Goal: Information Seeking & Learning: Learn about a topic

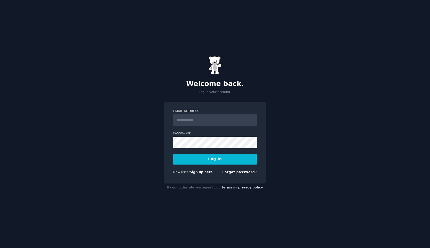
click at [200, 122] on input "Email Address" at bounding box center [215, 119] width 84 height 11
type input "**********"
click at [237, 170] on link "Forgot password?" at bounding box center [240, 172] width 35 height 4
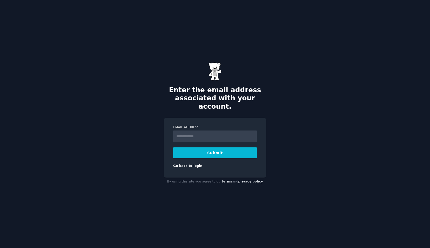
click at [199, 135] on input "Email Address" at bounding box center [215, 135] width 84 height 11
type input "**********"
click at [196, 148] on button "Submit" at bounding box center [215, 152] width 84 height 11
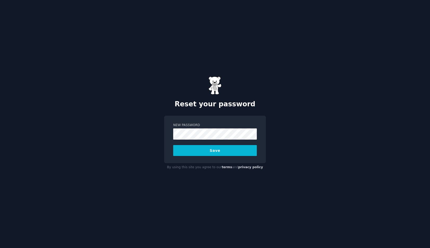
click at [215, 152] on button "Save" at bounding box center [215, 150] width 84 height 11
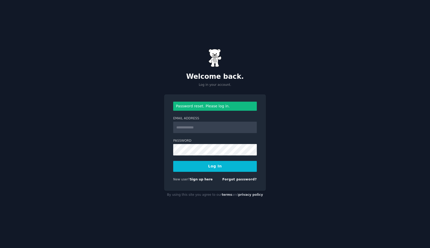
click at [217, 130] on input "Email Address" at bounding box center [215, 127] width 84 height 11
click at [205, 130] on input "Email Address" at bounding box center [215, 127] width 84 height 11
type input "**********"
click at [213, 167] on button "Log In" at bounding box center [215, 166] width 84 height 11
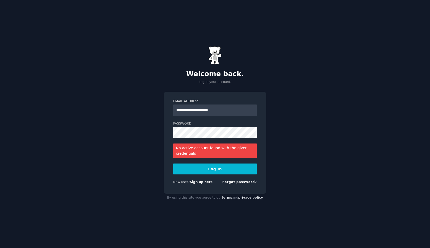
click at [117, 164] on div "**********" at bounding box center [215, 124] width 430 height 248
click at [210, 167] on button "Log In" at bounding box center [215, 169] width 84 height 11
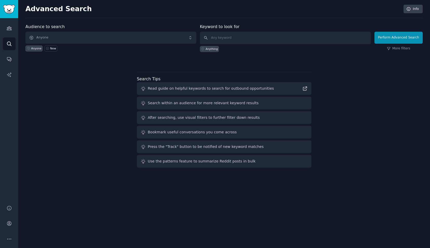
click at [376, 84] on div "Audience to search Anyone Anyone New Keyword to look for Anything Perform Advan…" at bounding box center [224, 97] width 398 height 146
click at [59, 36] on span "Anyone" at bounding box center [110, 38] width 171 height 12
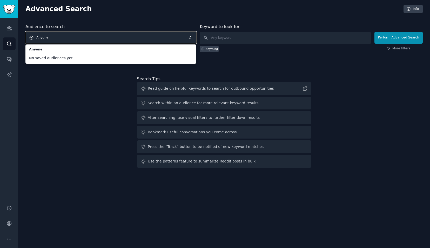
click at [46, 70] on div "Audience to search Anyone Anyone No saved audiences yet... Anyone New Keyword t…" at bounding box center [224, 97] width 398 height 146
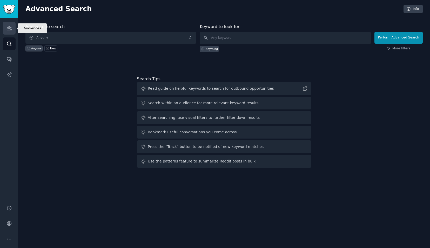
click at [8, 26] on icon "Sidebar" at bounding box center [8, 27] width 5 height 5
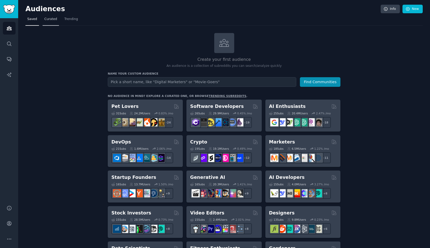
click at [47, 19] on span "Curated" at bounding box center [50, 19] width 13 height 5
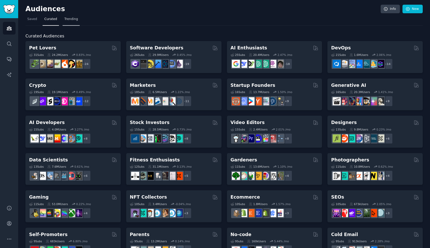
click at [70, 23] on link "Trending" at bounding box center [71, 20] width 17 height 11
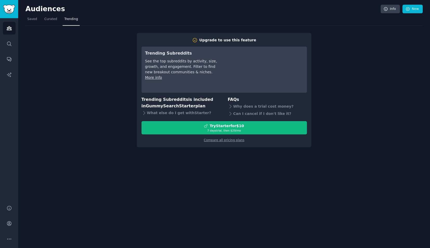
click at [223, 162] on div "Audiences Info New Saved Curated Trending Upgrade to use this feature Trending …" at bounding box center [224, 124] width 412 height 248
click at [52, 19] on span "Curated" at bounding box center [50, 19] width 13 height 5
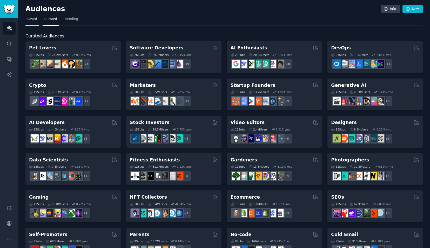
click at [32, 16] on link "Saved" at bounding box center [32, 20] width 14 height 11
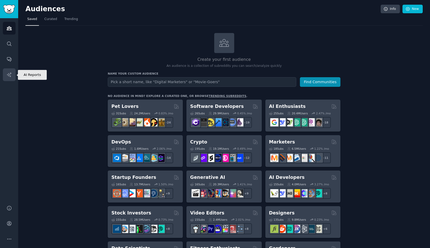
click at [8, 74] on icon "Sidebar" at bounding box center [9, 74] width 4 height 4
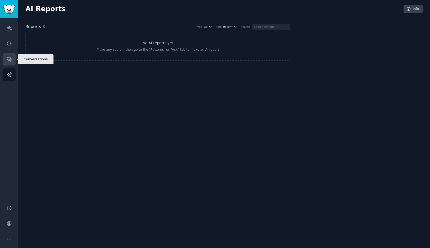
click at [11, 59] on icon "Sidebar" at bounding box center [8, 58] width 5 height 5
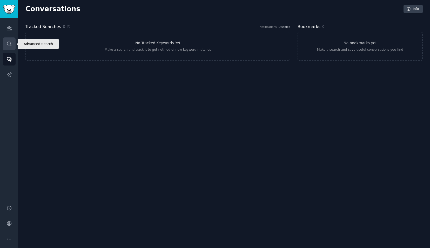
click at [7, 41] on link "Search" at bounding box center [9, 43] width 13 height 13
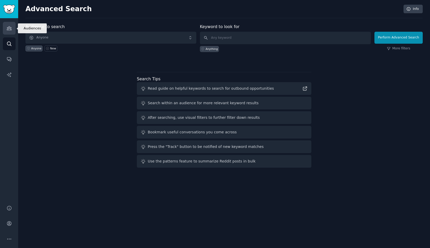
click at [9, 25] on link "Audiences" at bounding box center [9, 28] width 13 height 13
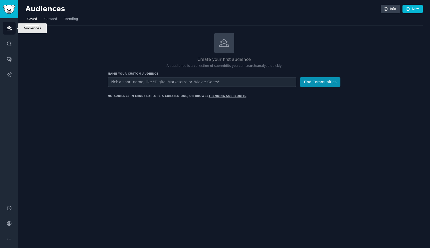
click at [10, 36] on div "Audiences Search Conversations AI Reports" at bounding box center [9, 108] width 18 height 181
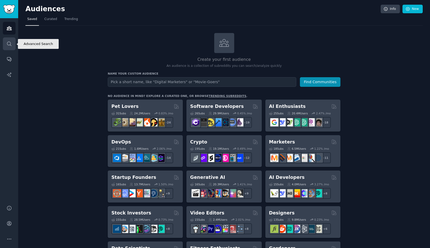
click at [9, 41] on icon "Sidebar" at bounding box center [8, 43] width 5 height 5
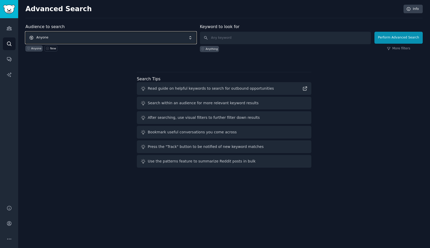
click at [101, 40] on span "Anyone" at bounding box center [110, 38] width 171 height 12
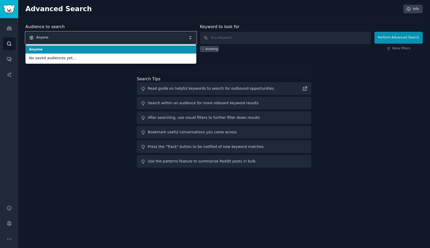
click at [101, 40] on span "Anyone" at bounding box center [110, 38] width 171 height 12
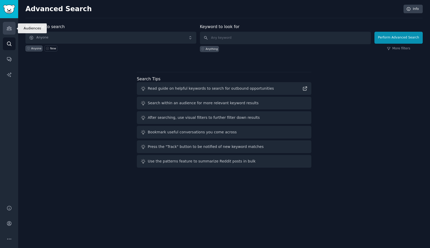
click at [9, 33] on link "Audiences" at bounding box center [9, 28] width 13 height 13
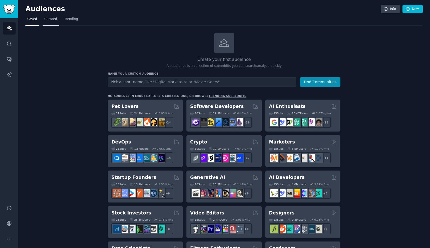
click at [47, 23] on link "Curated" at bounding box center [51, 20] width 16 height 11
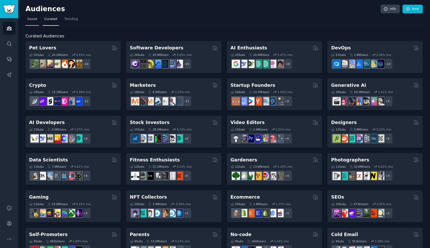
click at [34, 19] on span "Saved" at bounding box center [32, 19] width 10 height 5
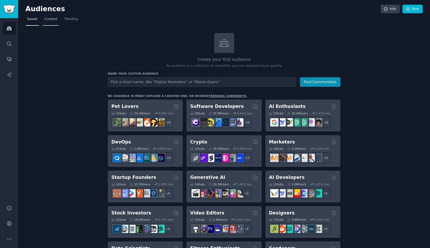
click at [50, 23] on link "Curated" at bounding box center [51, 20] width 16 height 11
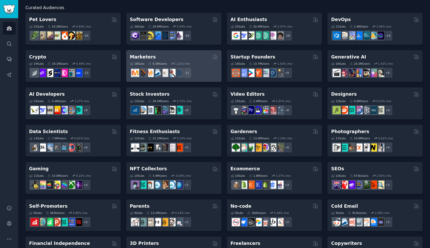
scroll to position [29, 0]
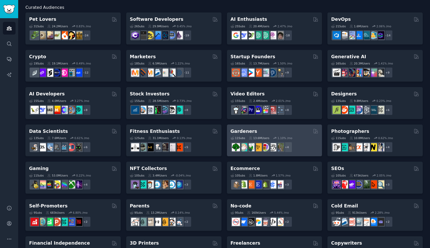
click at [239, 131] on h2 "Gardeners" at bounding box center [244, 131] width 27 height 6
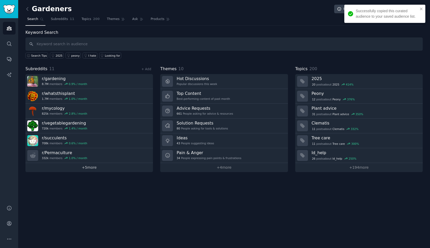
click at [131, 166] on link "+ 5 more" at bounding box center [89, 167] width 128 height 9
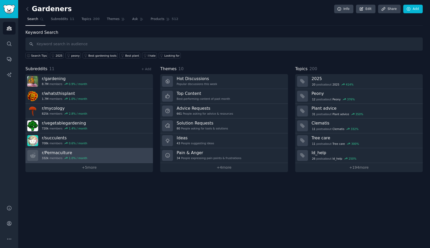
click at [121, 154] on link "r/ Permaculture 332k members 1.0 % / month" at bounding box center [89, 155] width 128 height 15
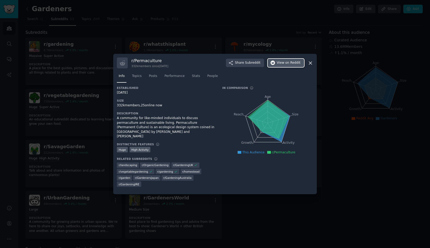
click at [286, 67] on button "View on Reddit" at bounding box center [286, 63] width 36 height 8
